Goal: Task Accomplishment & Management: Manage account settings

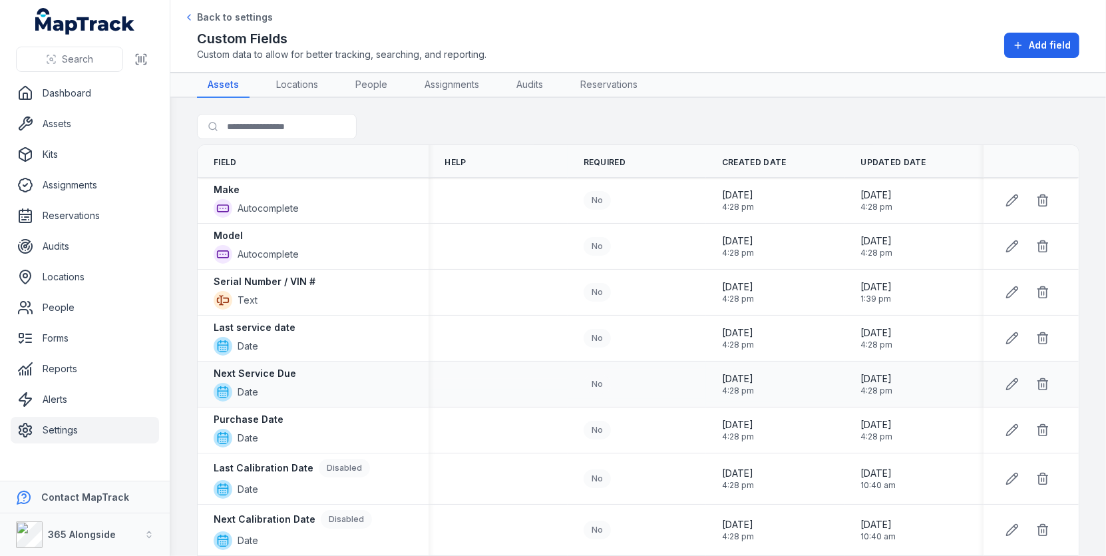
scroll to position [230, 0]
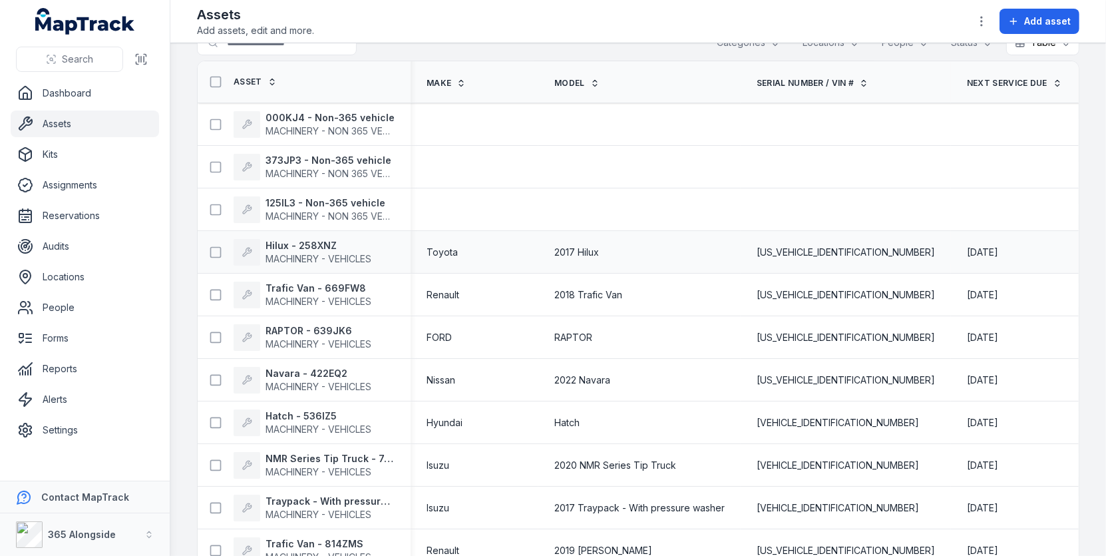
scroll to position [41, 0]
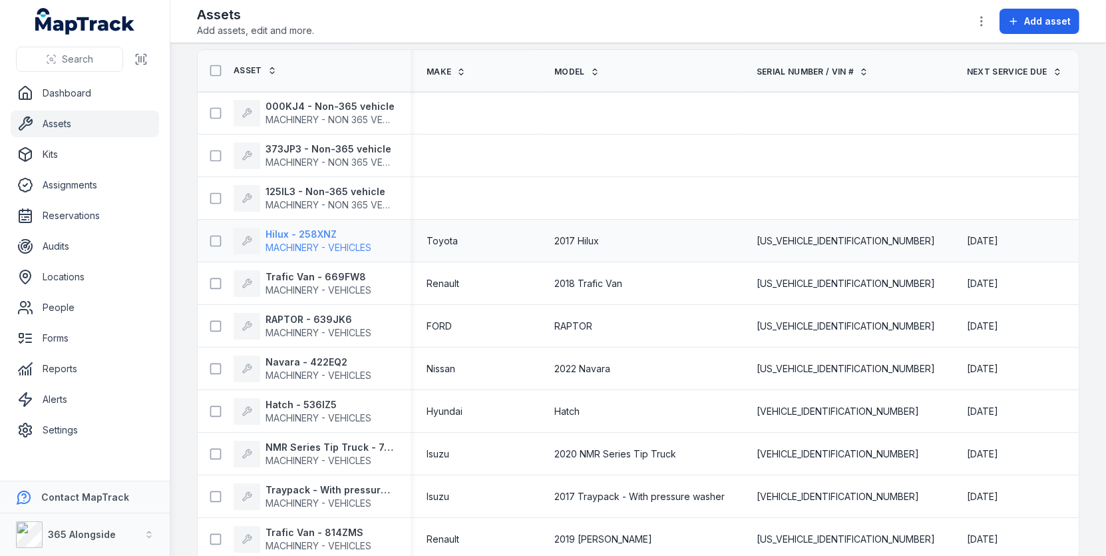
click at [323, 236] on strong "Hilux - 258XNZ" at bounding box center [318, 234] width 106 height 13
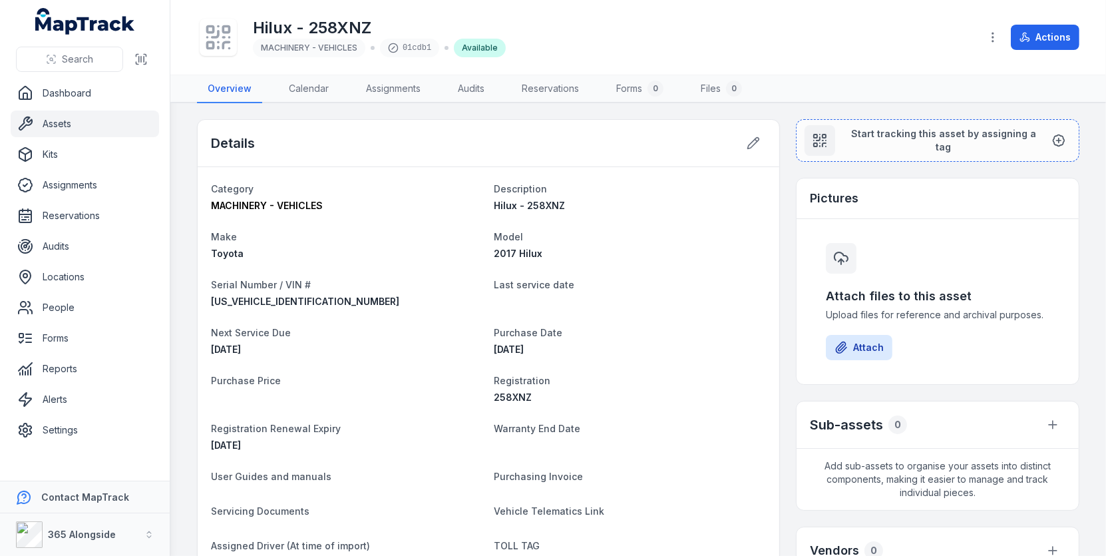
click at [267, 377] on span "Purchase Price" at bounding box center [246, 380] width 70 height 11
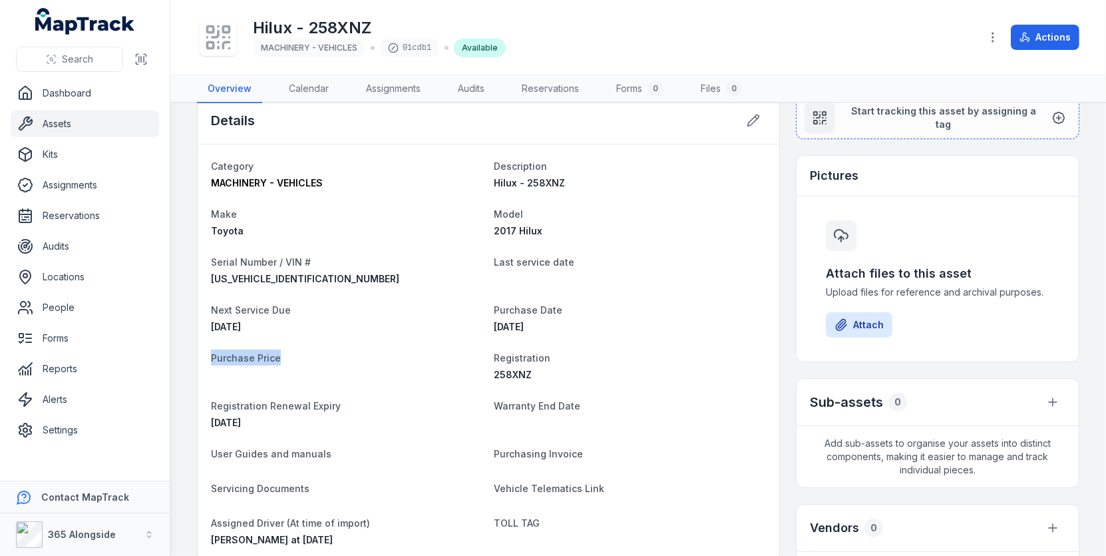
scroll to position [9, 0]
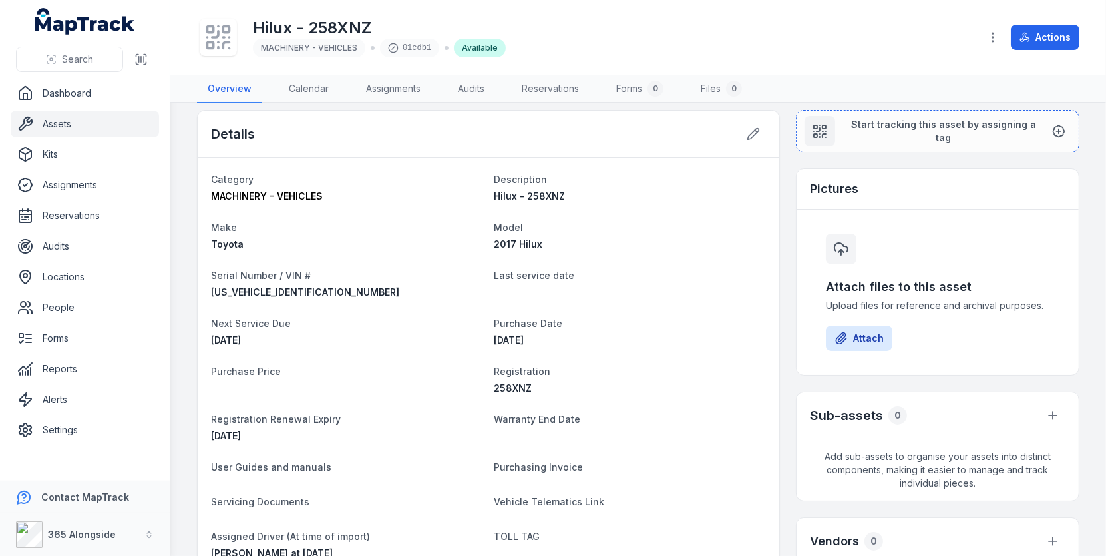
click at [215, 31] on icon at bounding box center [218, 37] width 29 height 29
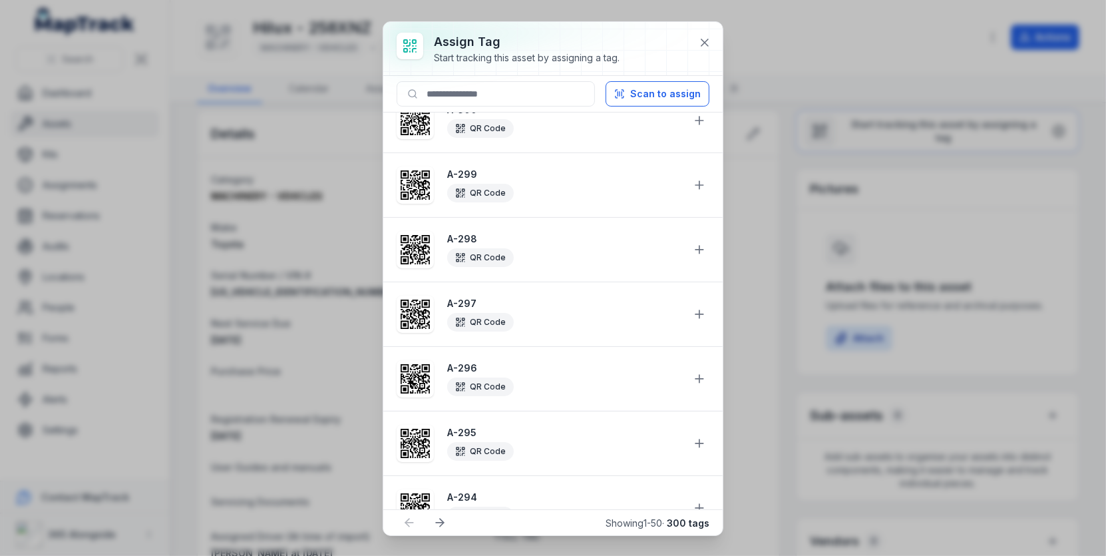
scroll to position [0, 0]
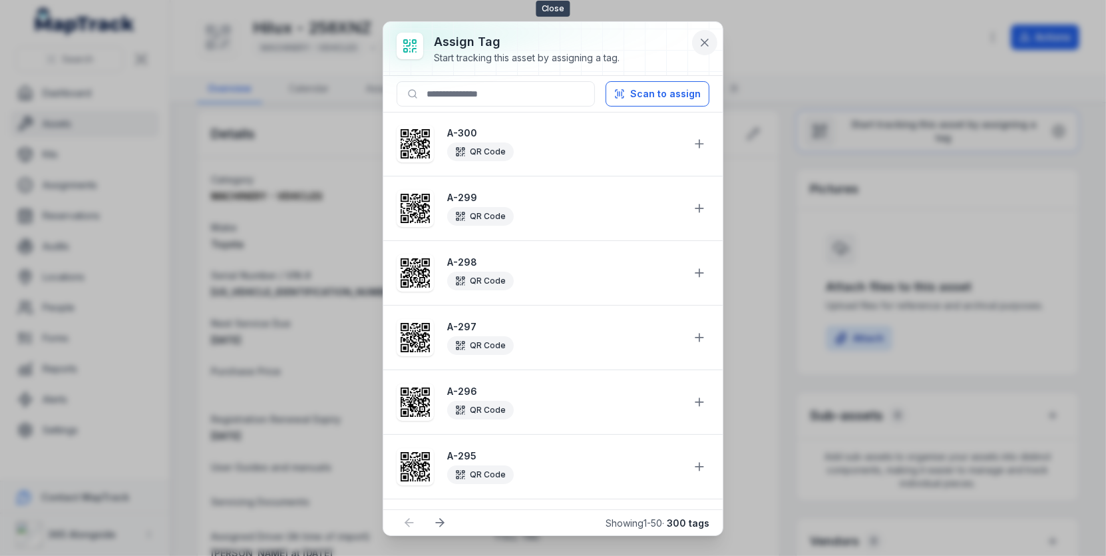
click at [701, 42] on icon at bounding box center [704, 42] width 13 height 13
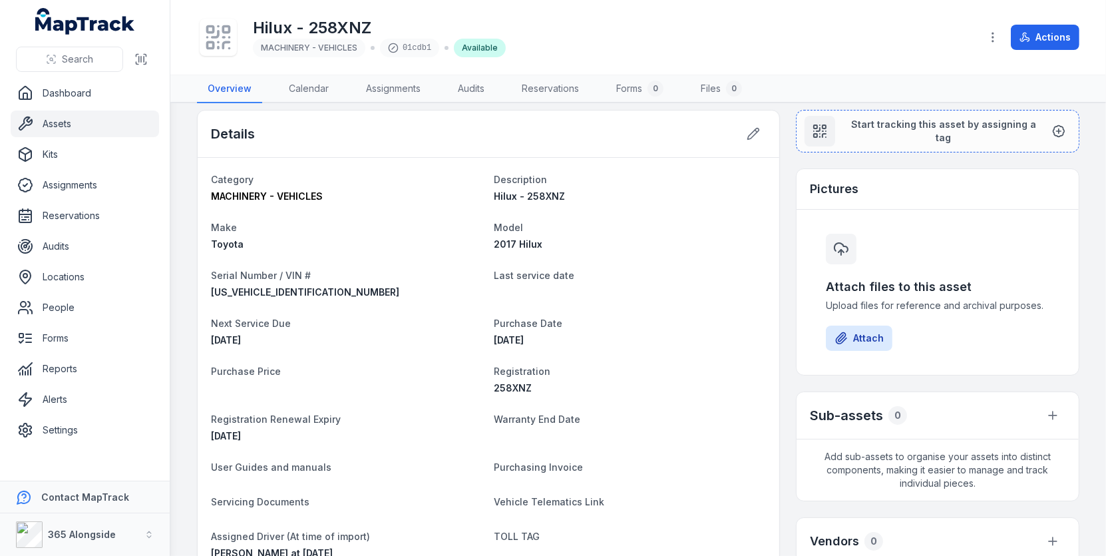
click at [263, 371] on span "Purchase Price" at bounding box center [246, 370] width 70 height 11
click at [225, 365] on span "Purchase Price" at bounding box center [246, 370] width 70 height 11
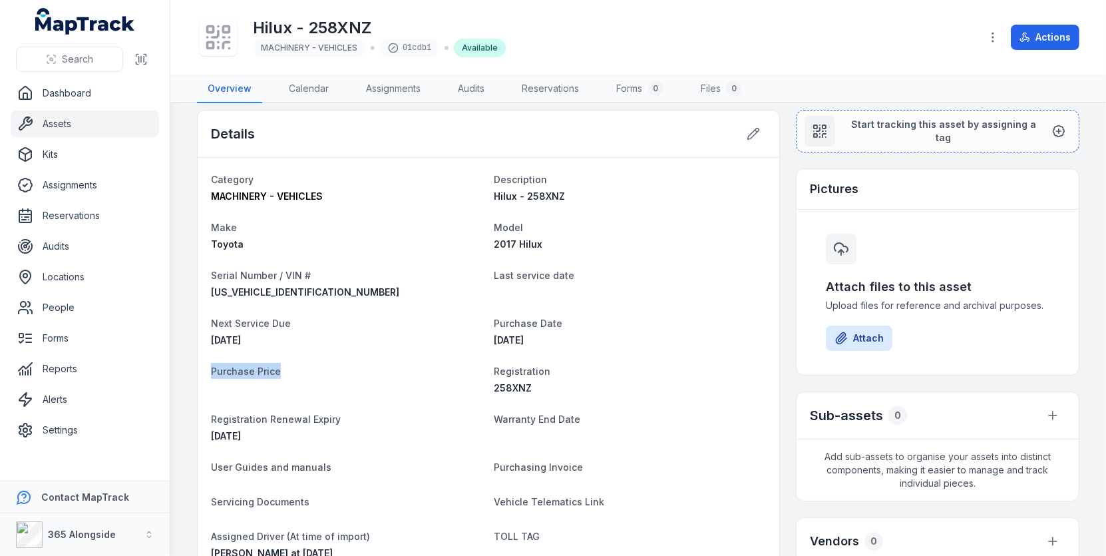
click at [225, 365] on span "Purchase Price" at bounding box center [246, 370] width 70 height 11
click at [385, 297] on dl "Category MACHINERY - VEHICLES Description Hilux - 258XNZ Make Toyota Model 2017…" at bounding box center [488, 382] width 555 height 423
click at [1041, 35] on button "Actions" at bounding box center [1045, 37] width 69 height 25
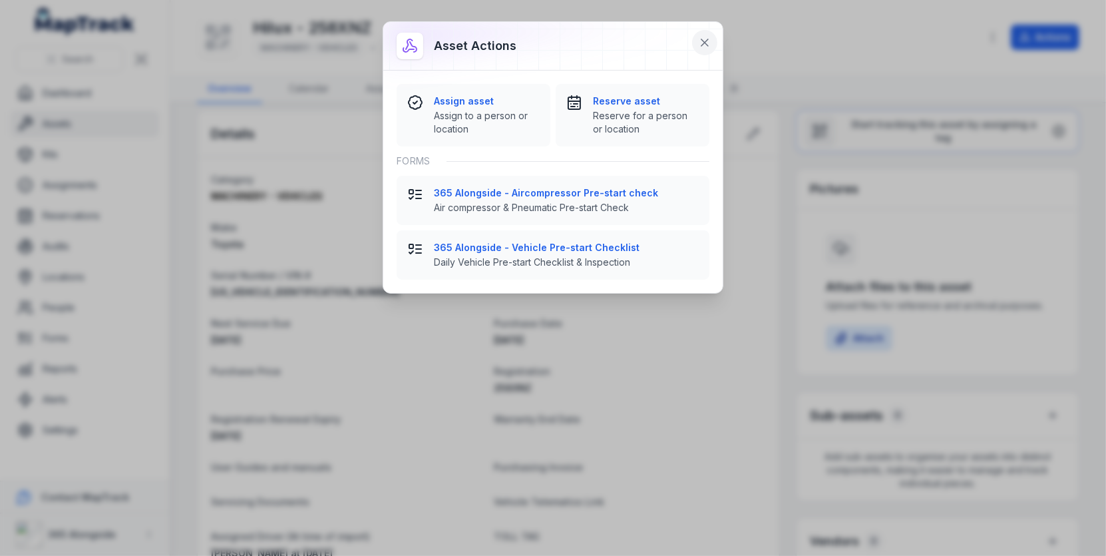
click at [708, 39] on icon at bounding box center [704, 42] width 7 height 7
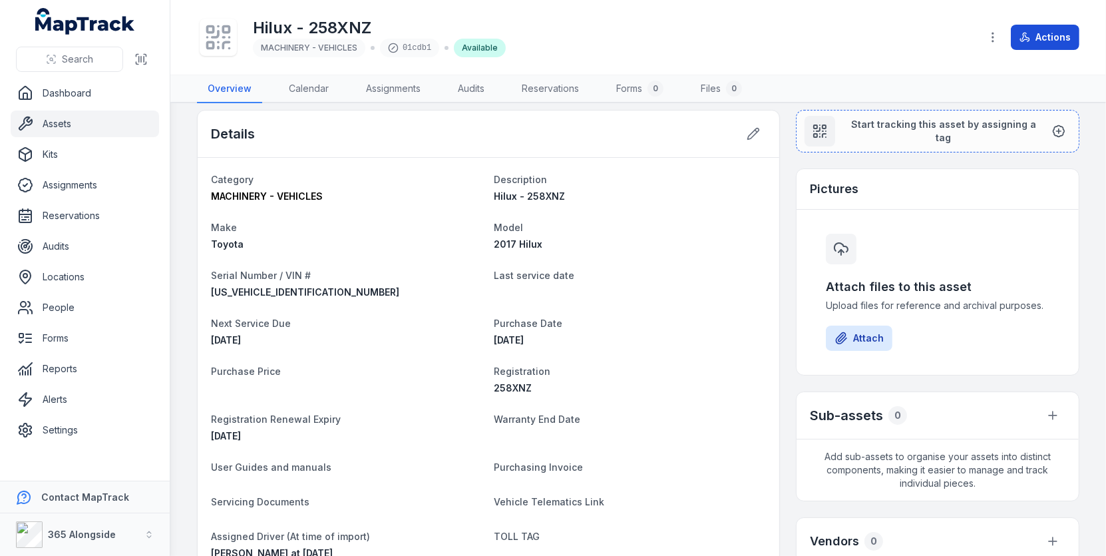
click at [1030, 41] on icon at bounding box center [1024, 37] width 11 height 11
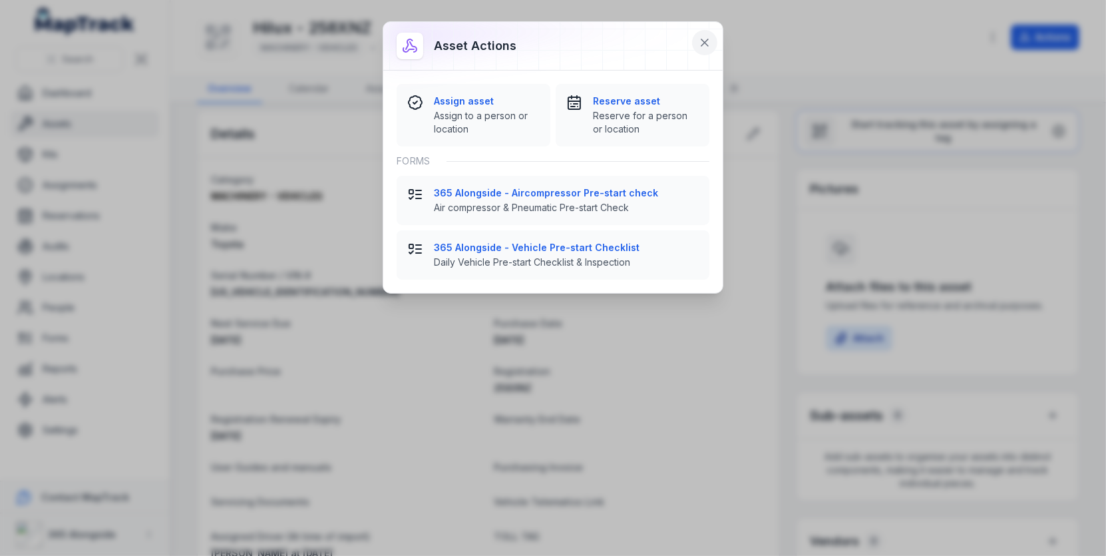
click at [703, 47] on icon at bounding box center [704, 42] width 13 height 13
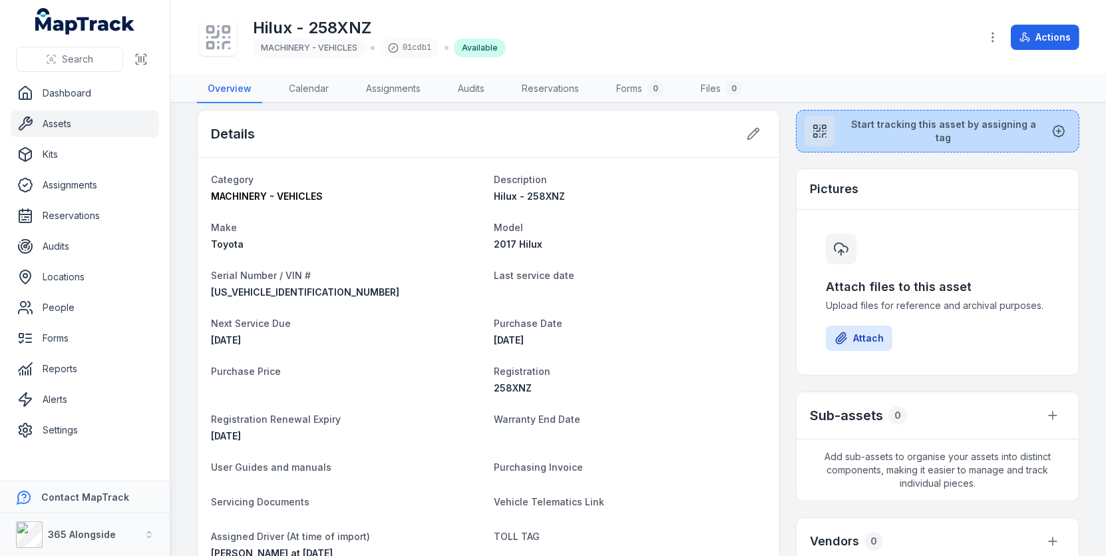
click at [979, 122] on span "Start tracking this asset by assigning a tag" at bounding box center [944, 131] width 196 height 27
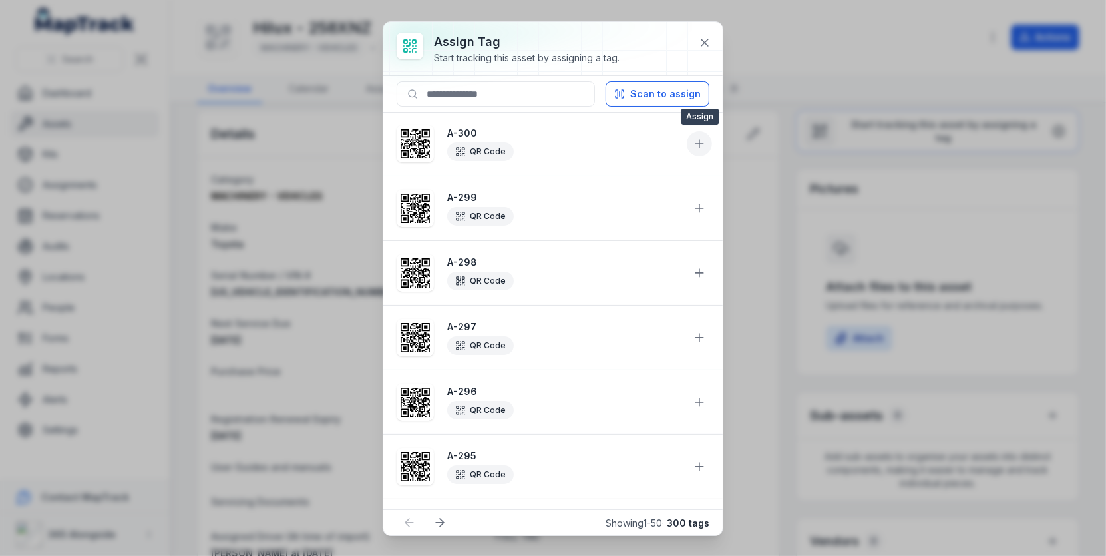
click at [693, 144] on icon at bounding box center [699, 143] width 13 height 13
